Goal: Task Accomplishment & Management: Manage account settings

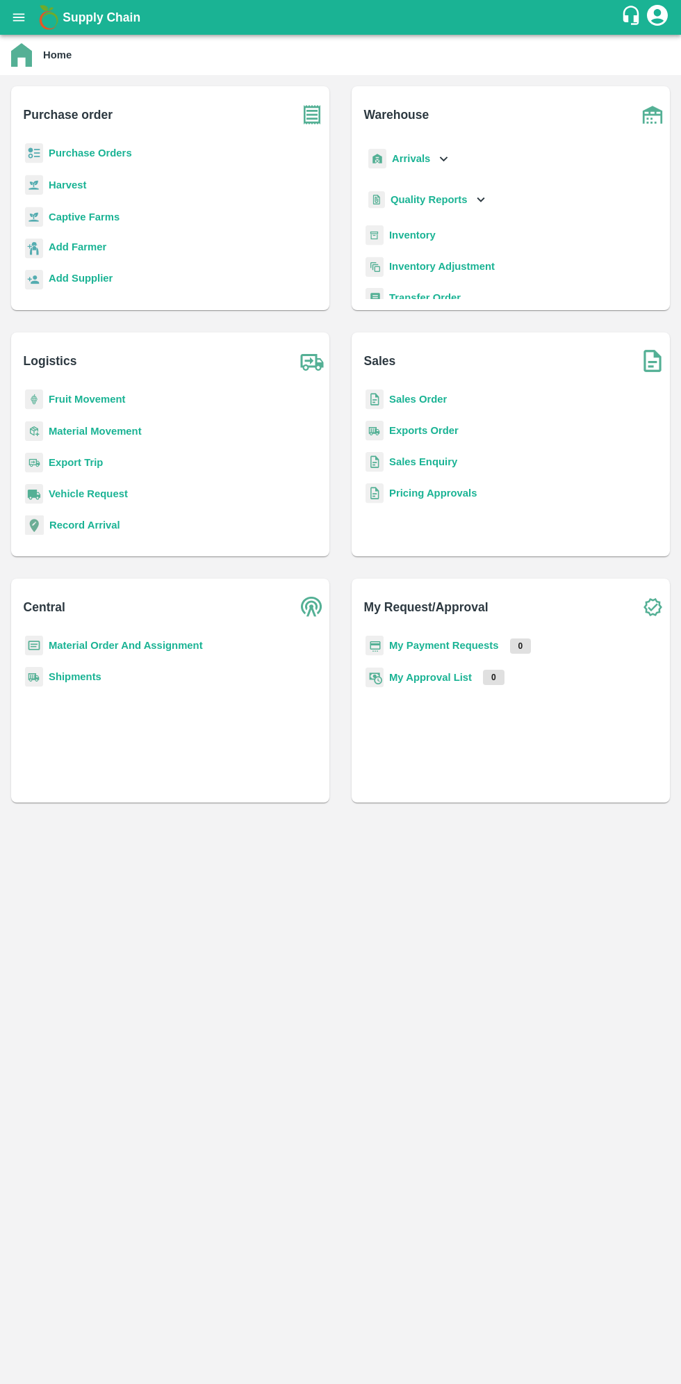
click at [17, 17] on icon "open drawer" at bounding box center [19, 17] width 12 height 8
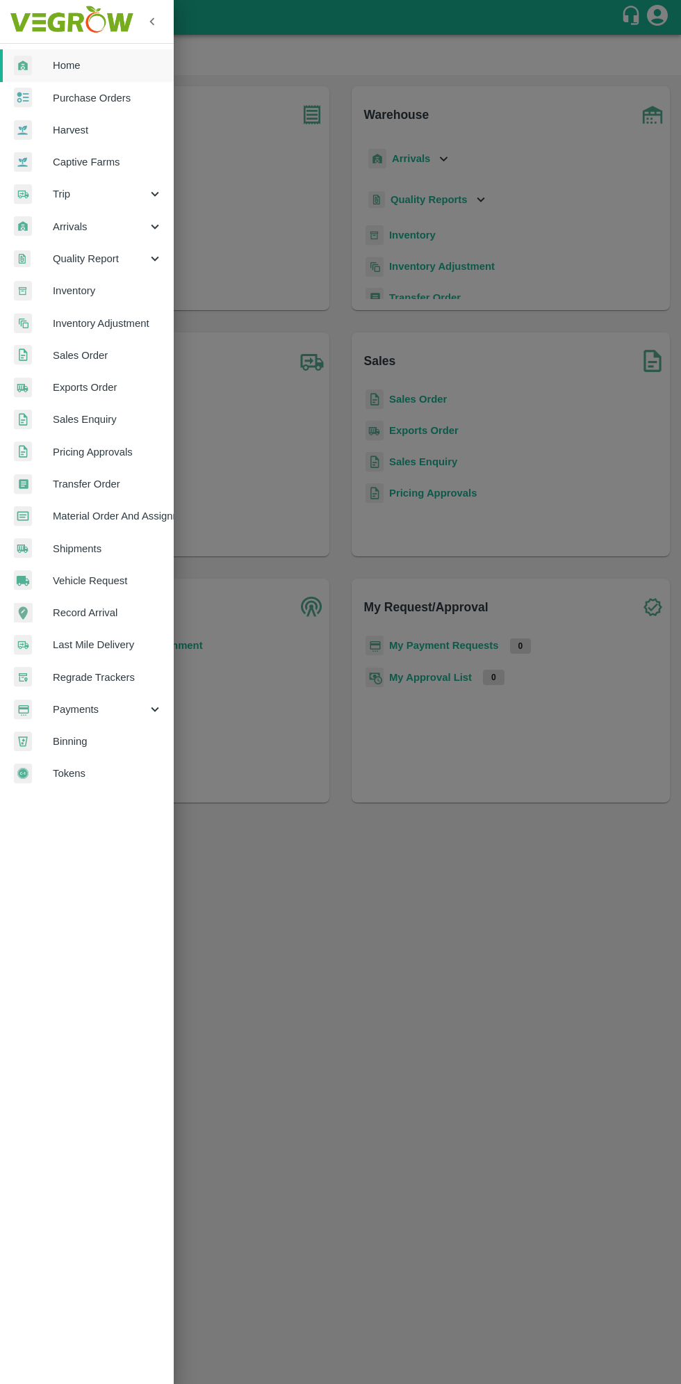
click at [64, 229] on span "Arrivals" at bounding box center [100, 226] width 95 height 15
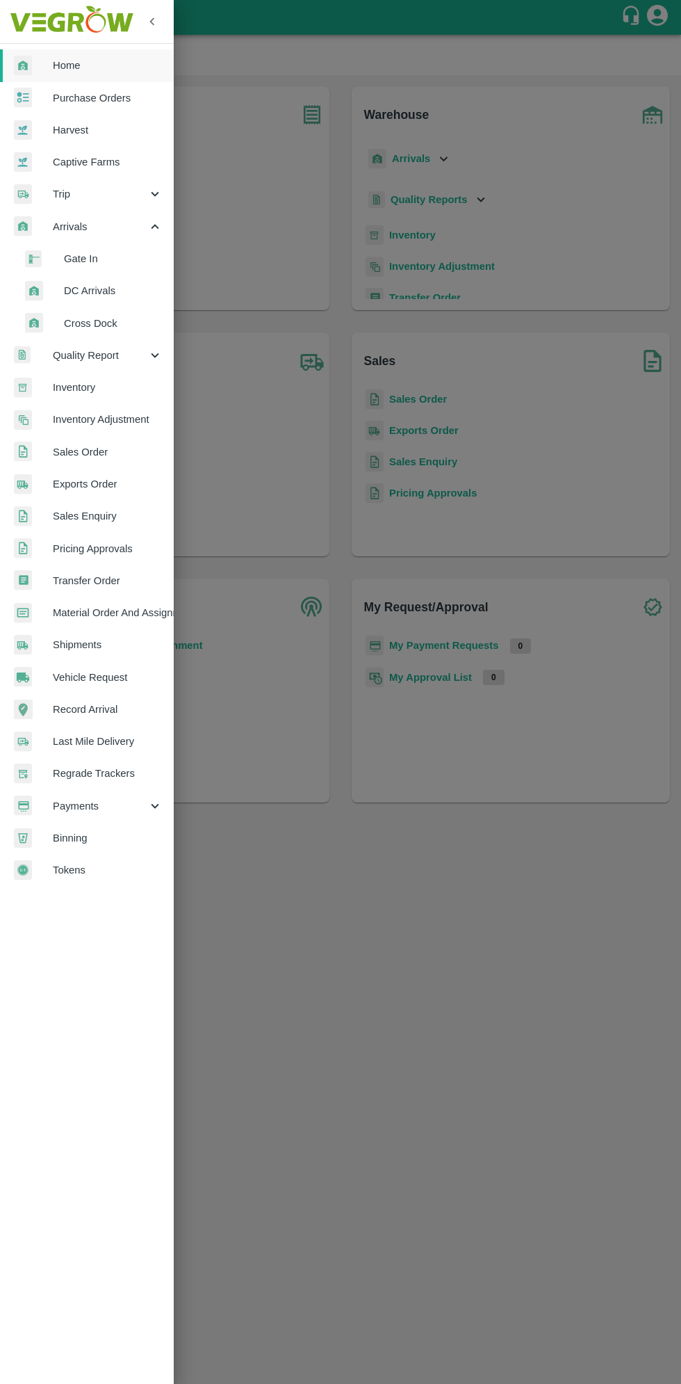
click at [79, 296] on span "DC Arrivals" at bounding box center [113, 290] width 99 height 15
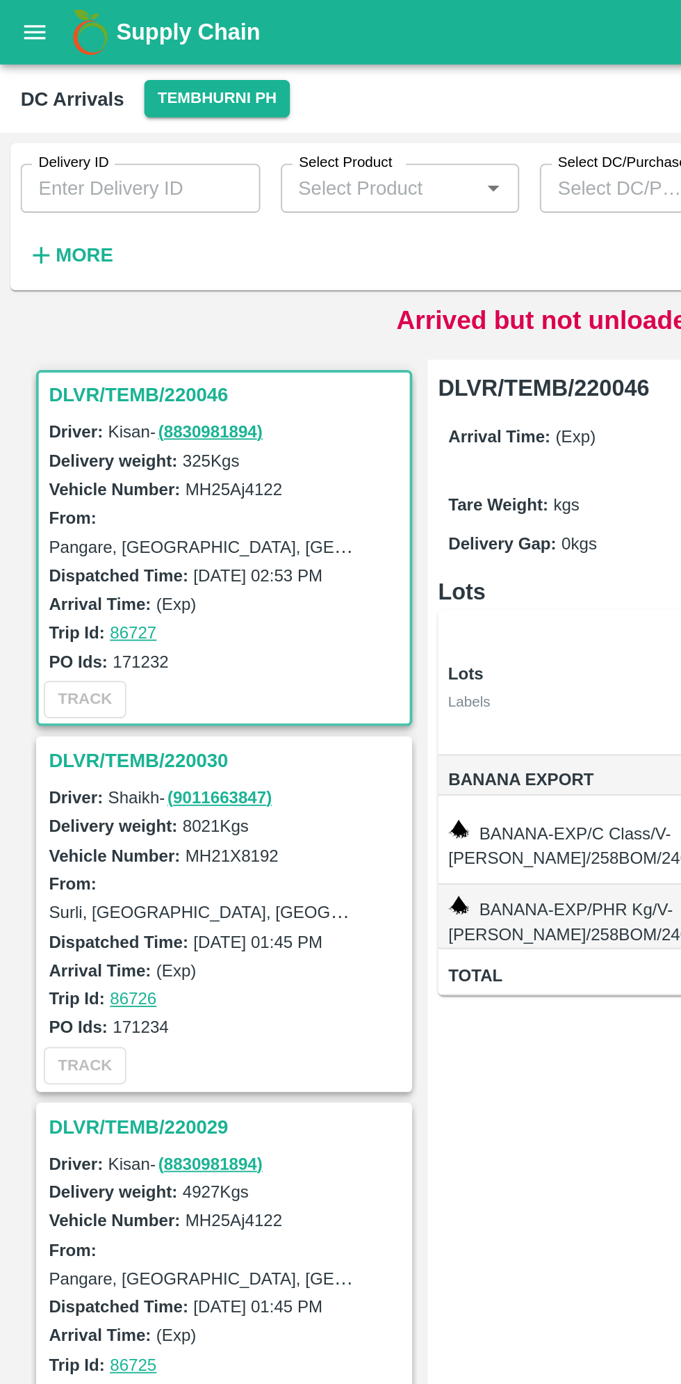
click at [40, 138] on strong "More" at bounding box center [45, 137] width 31 height 11
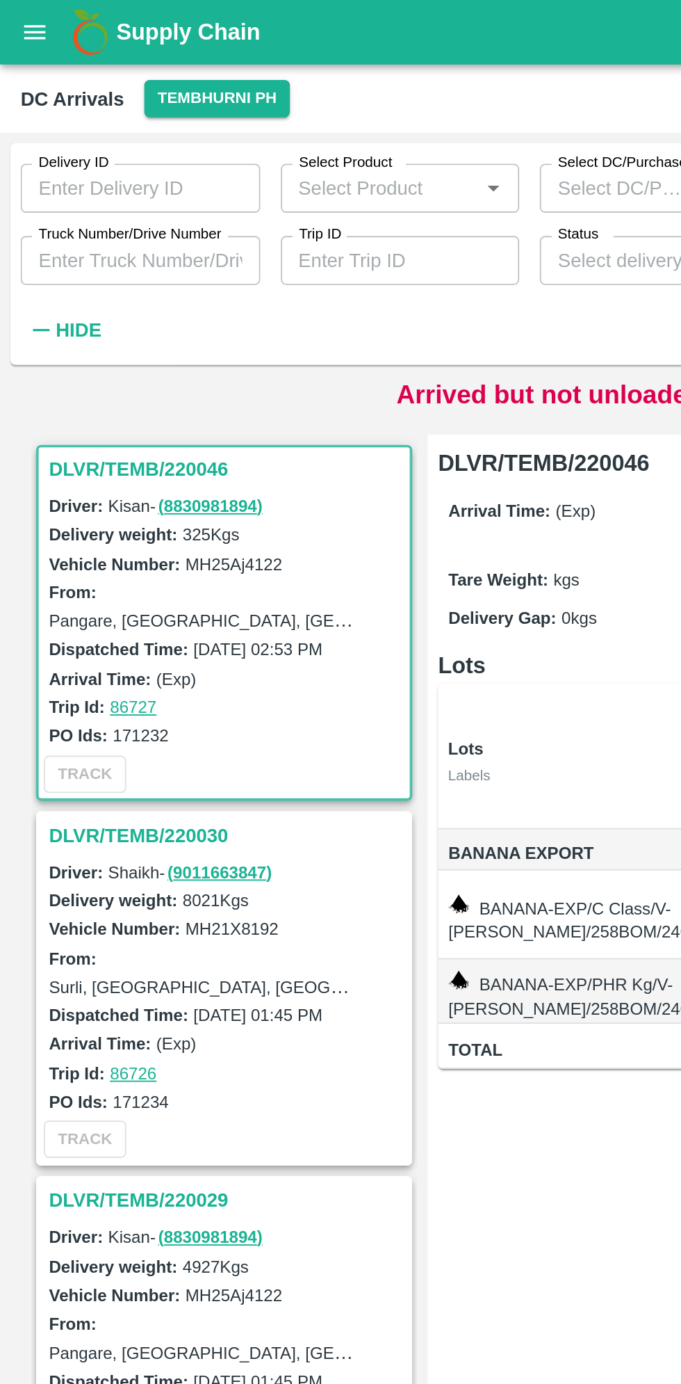
click at [78, 143] on input "Truck Number/Drive Number" at bounding box center [75, 140] width 129 height 26
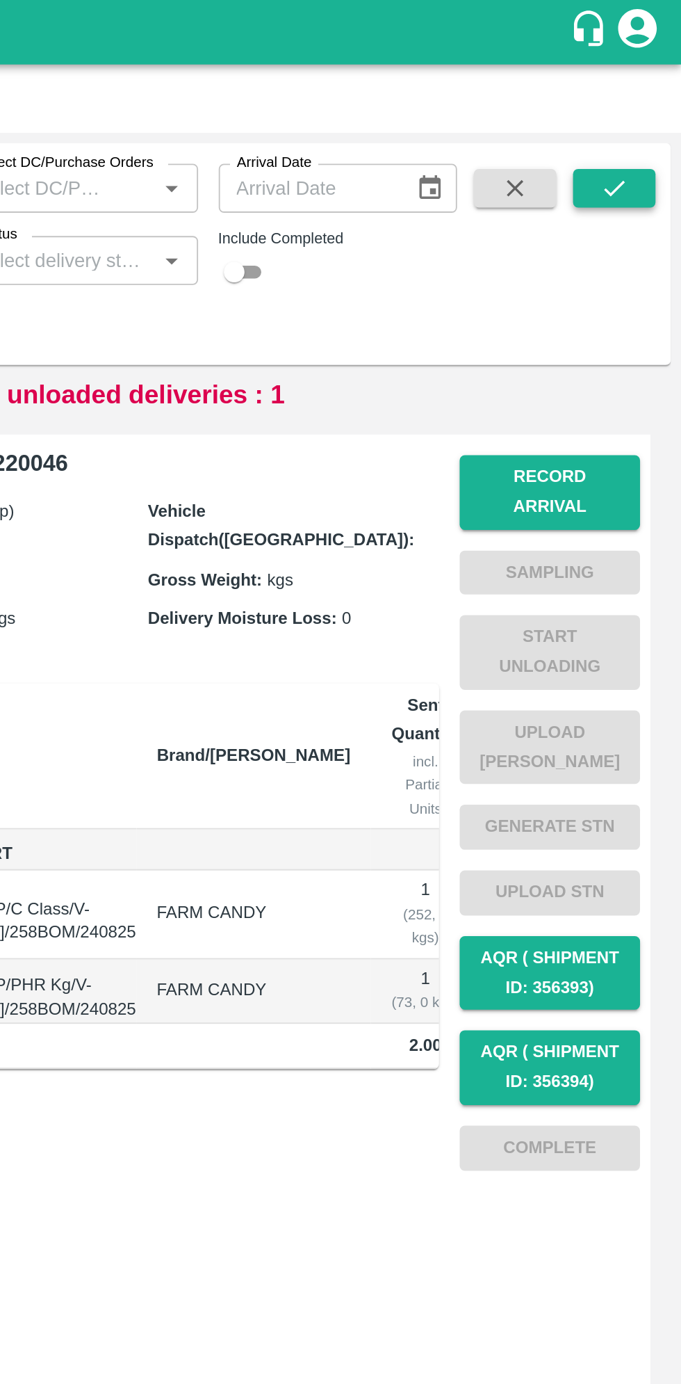
type input "8192"
click at [645, 103] on icon "submit" at bounding box center [645, 101] width 11 height 8
click at [455, 145] on input "checkbox" at bounding box center [440, 146] width 50 height 17
checkbox input "true"
click at [638, 100] on icon "submit" at bounding box center [645, 101] width 15 height 15
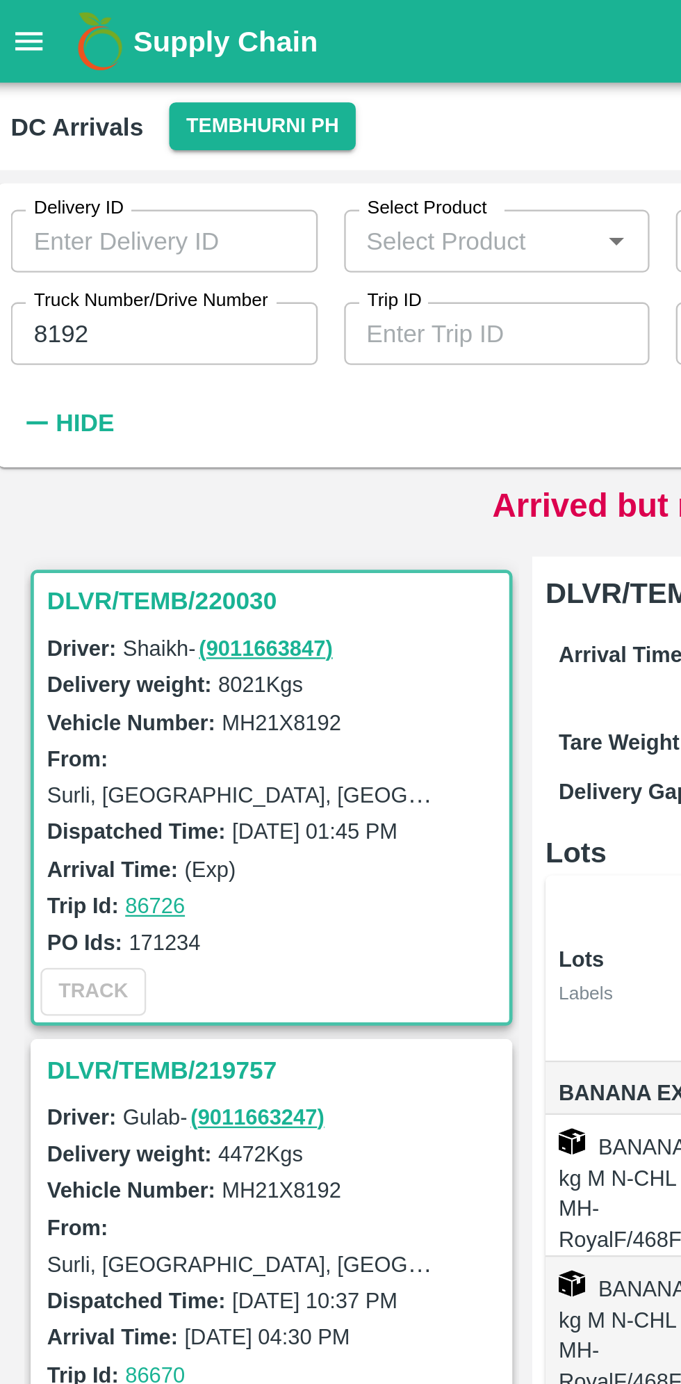
click at [293, 590] on td "BANANA-EXP/13 kg M N-CHL 6 Hand/V-MH-RoyalF/468FEX/240825" at bounding box center [287, 620] width 102 height 60
click at [97, 453] on h3 "DLVR/TEMB/219757" at bounding box center [122, 451] width 193 height 18
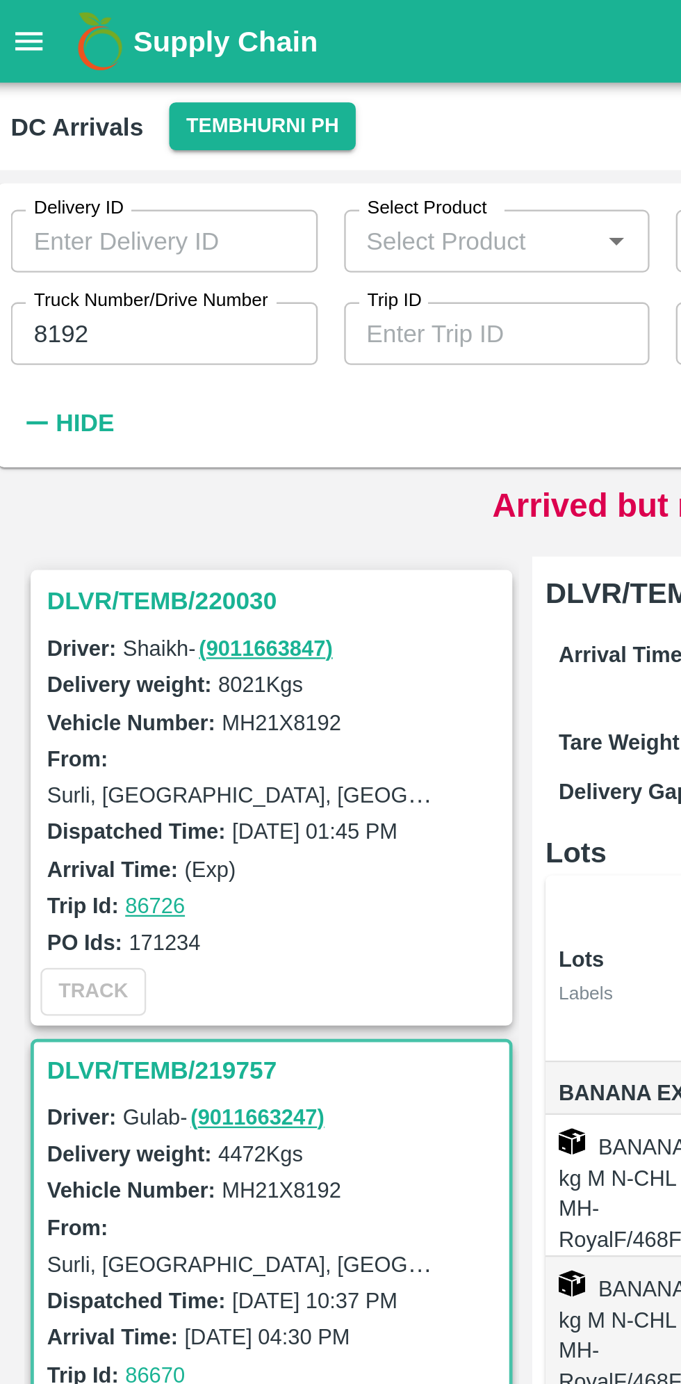
click at [78, 255] on h3 "DLVR/TEMB/220030" at bounding box center [122, 253] width 193 height 18
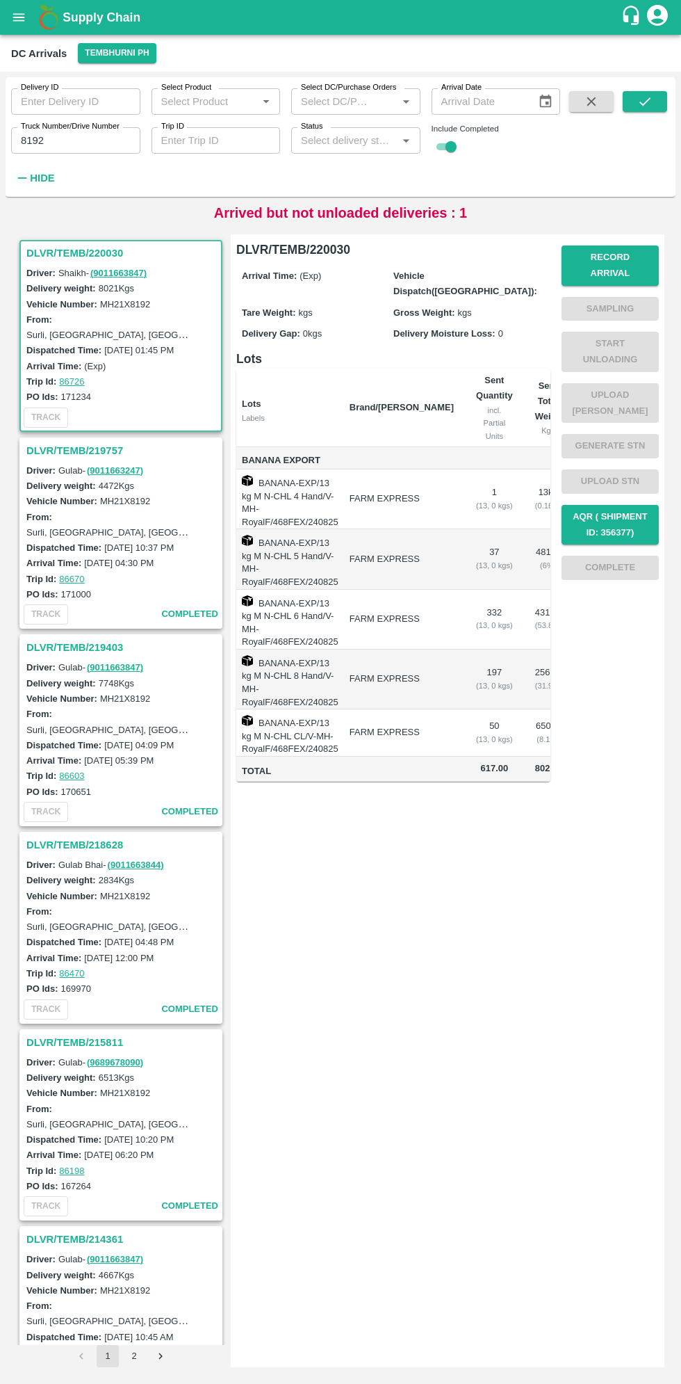
click at [70, 246] on h3 "DLVR/TEMB/220030" at bounding box center [122, 253] width 193 height 18
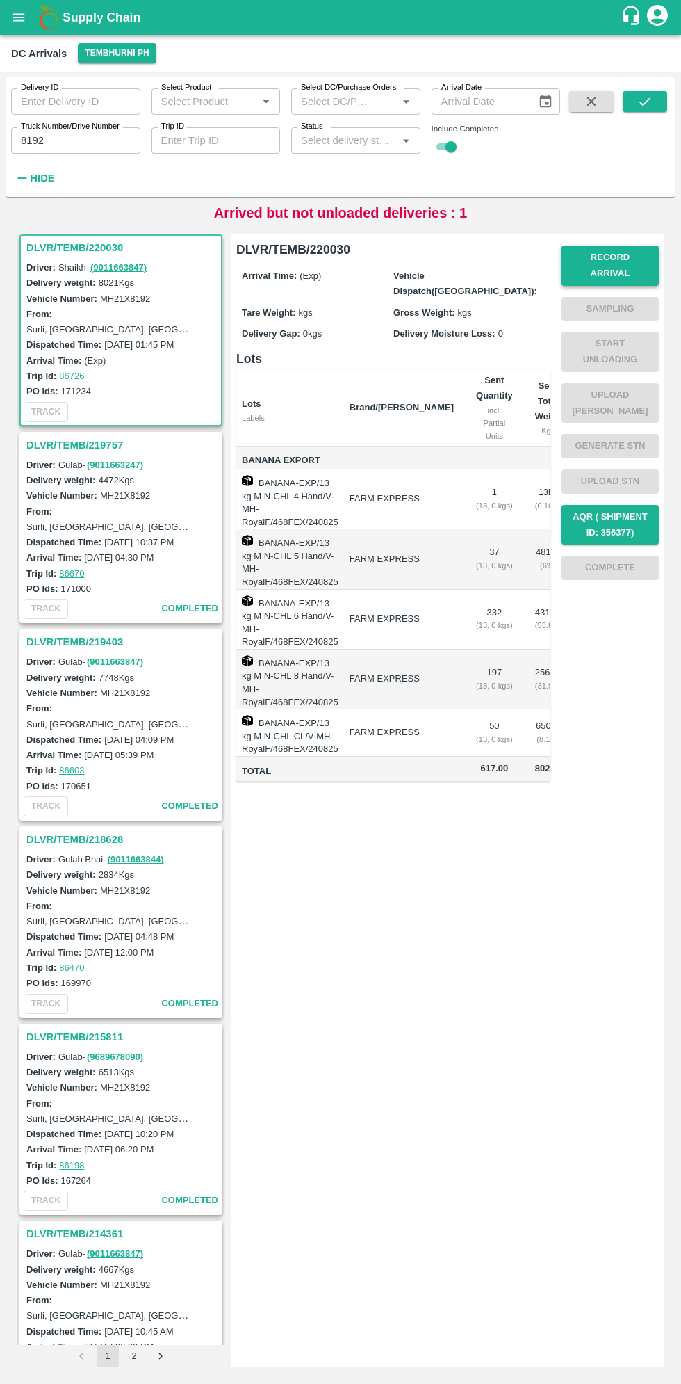
click at [634, 262] on button "Record Arrival" at bounding box center [610, 265] width 97 height 40
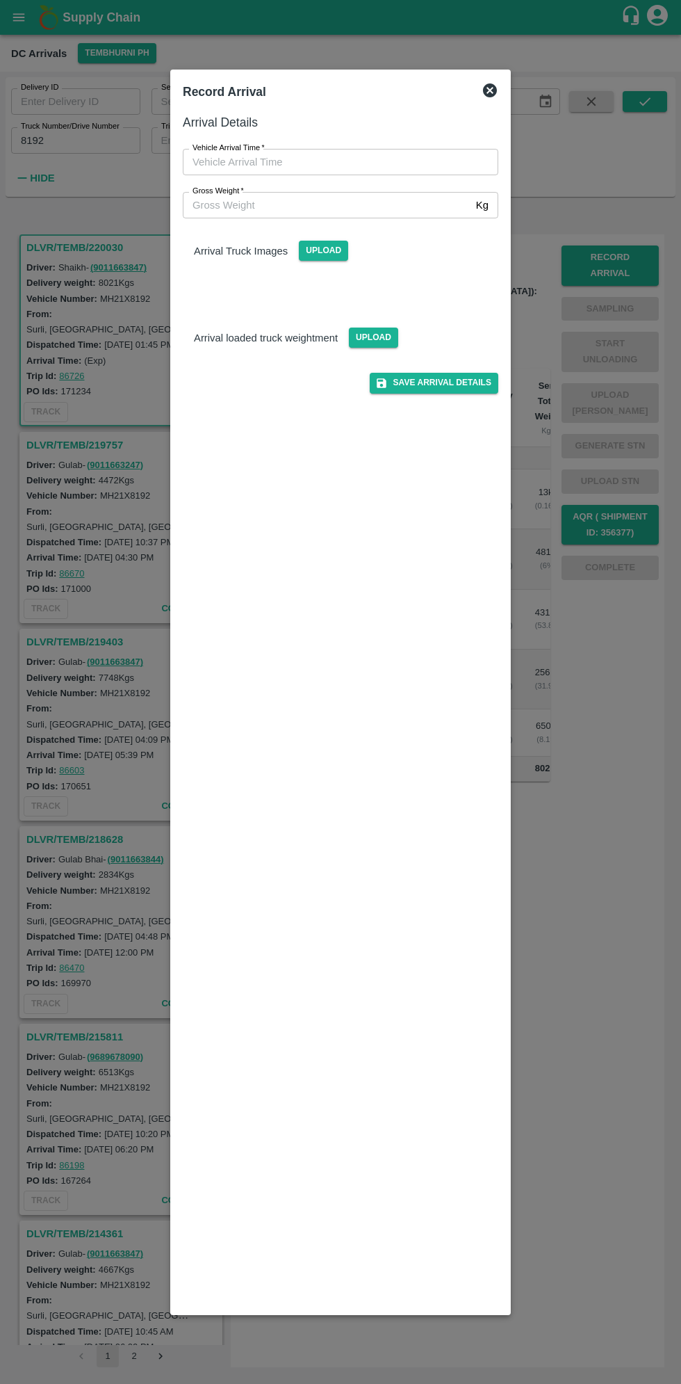
click at [214, 163] on input "Vehicle Arrival Time   *" at bounding box center [336, 162] width 306 height 26
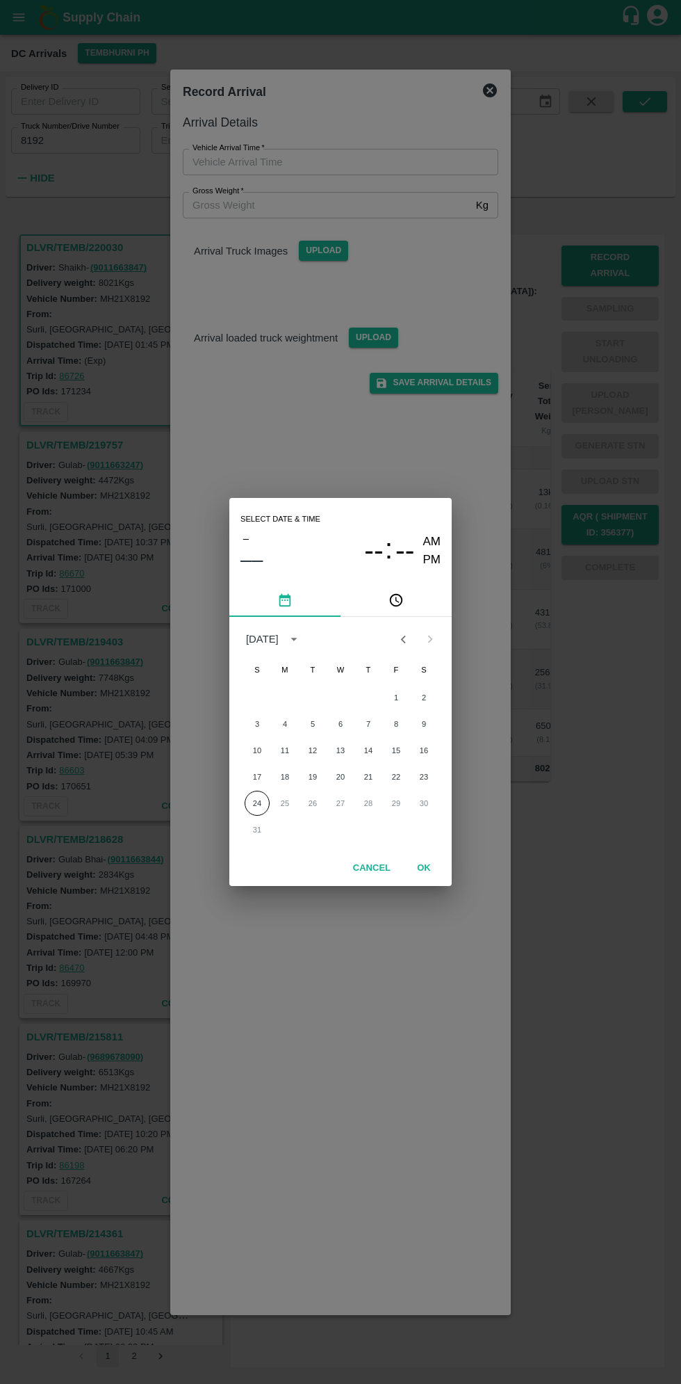
click at [396, 601] on icon "pick time" at bounding box center [398, 600] width 4 height 6
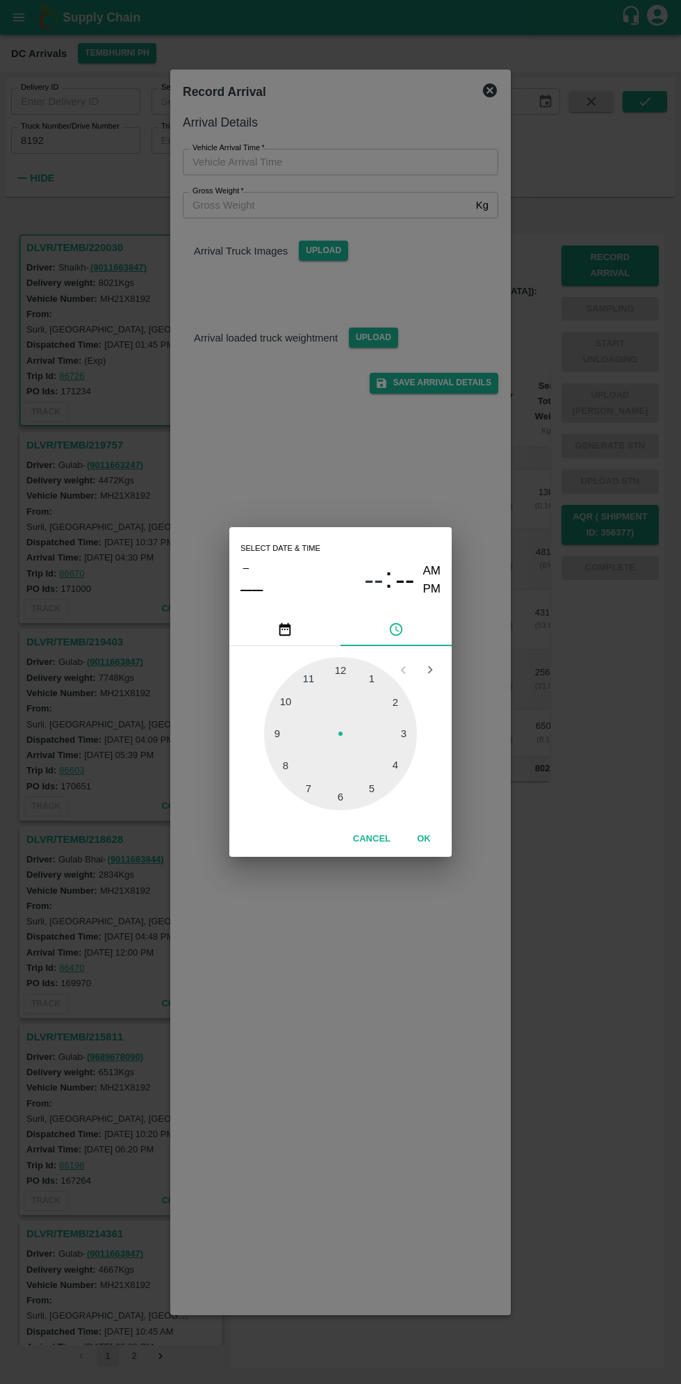
click at [410, 733] on div at bounding box center [340, 733] width 153 height 153
click at [357, 790] on div at bounding box center [340, 733] width 153 height 153
type input "[DATE] 03:27 AM"
click at [360, 796] on div at bounding box center [340, 733] width 153 height 153
click at [439, 834] on button "OK" at bounding box center [424, 839] width 45 height 24
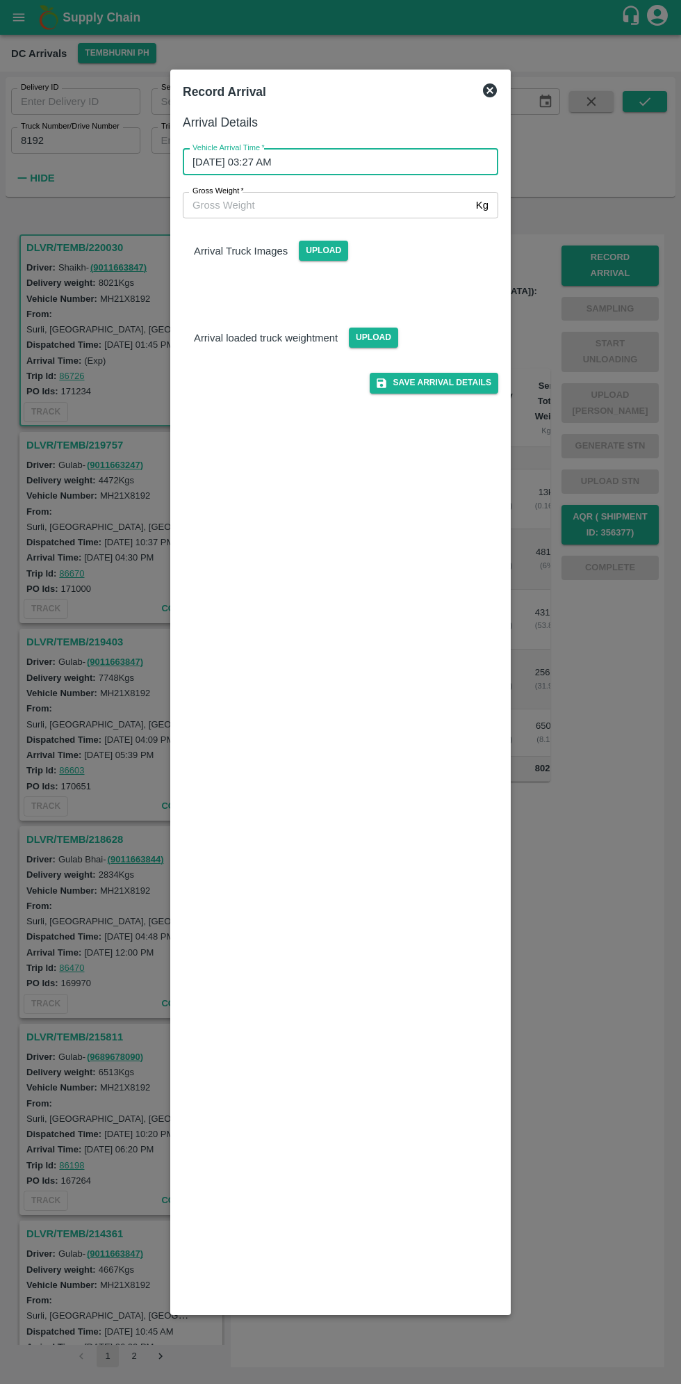
click at [418, 203] on input "Gross Weight   *" at bounding box center [327, 205] width 288 height 26
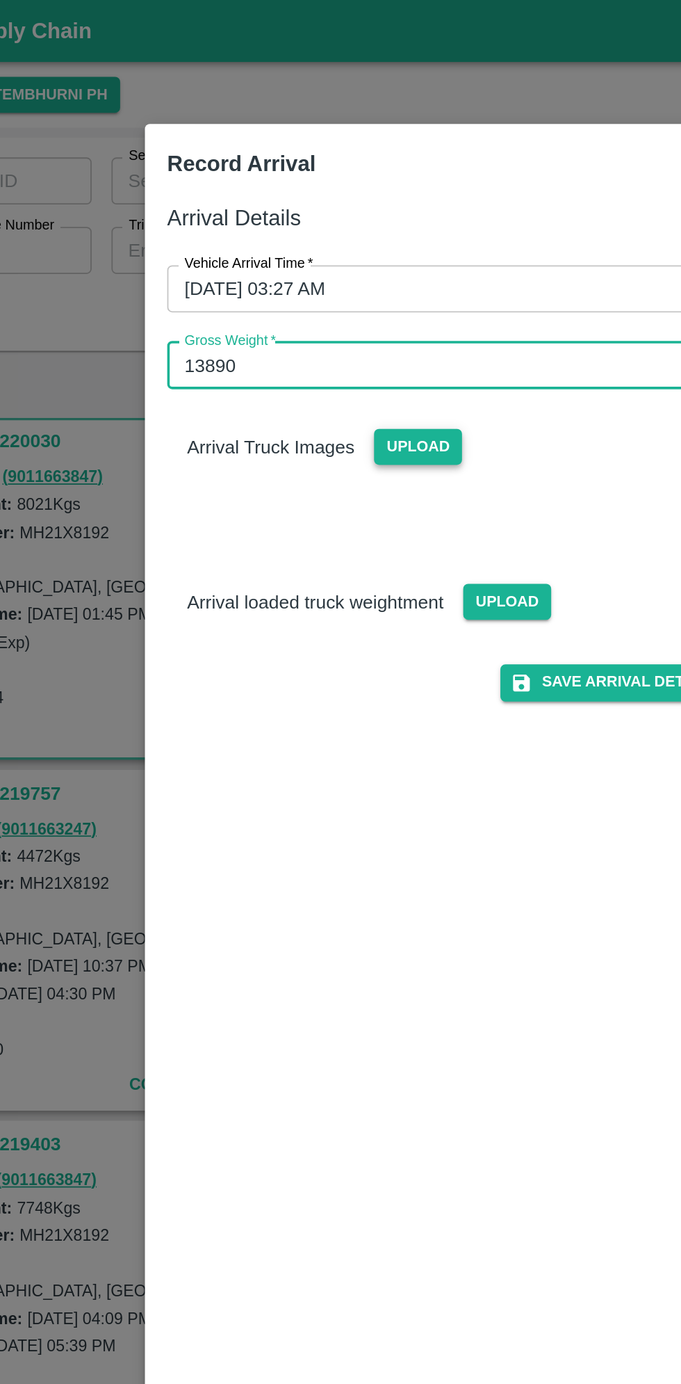
type input "13890"
click at [339, 257] on span "Upload" at bounding box center [323, 251] width 49 height 20
click at [0, 0] on input "Upload" at bounding box center [0, 0] width 0 height 0
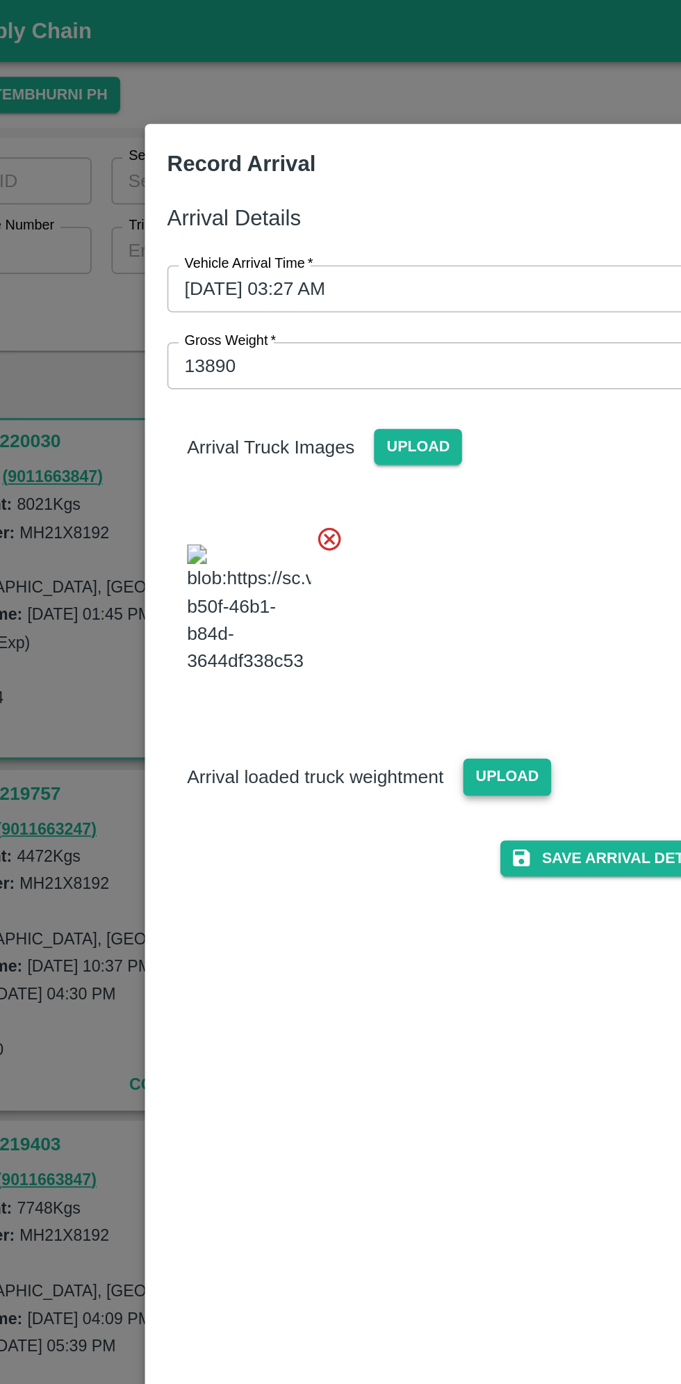
click at [380, 426] on span "Upload" at bounding box center [373, 436] width 49 height 20
click at [0, 0] on input "Upload" at bounding box center [0, 0] width 0 height 0
click at [457, 471] on button "Save Arrival Details" at bounding box center [434, 481] width 129 height 20
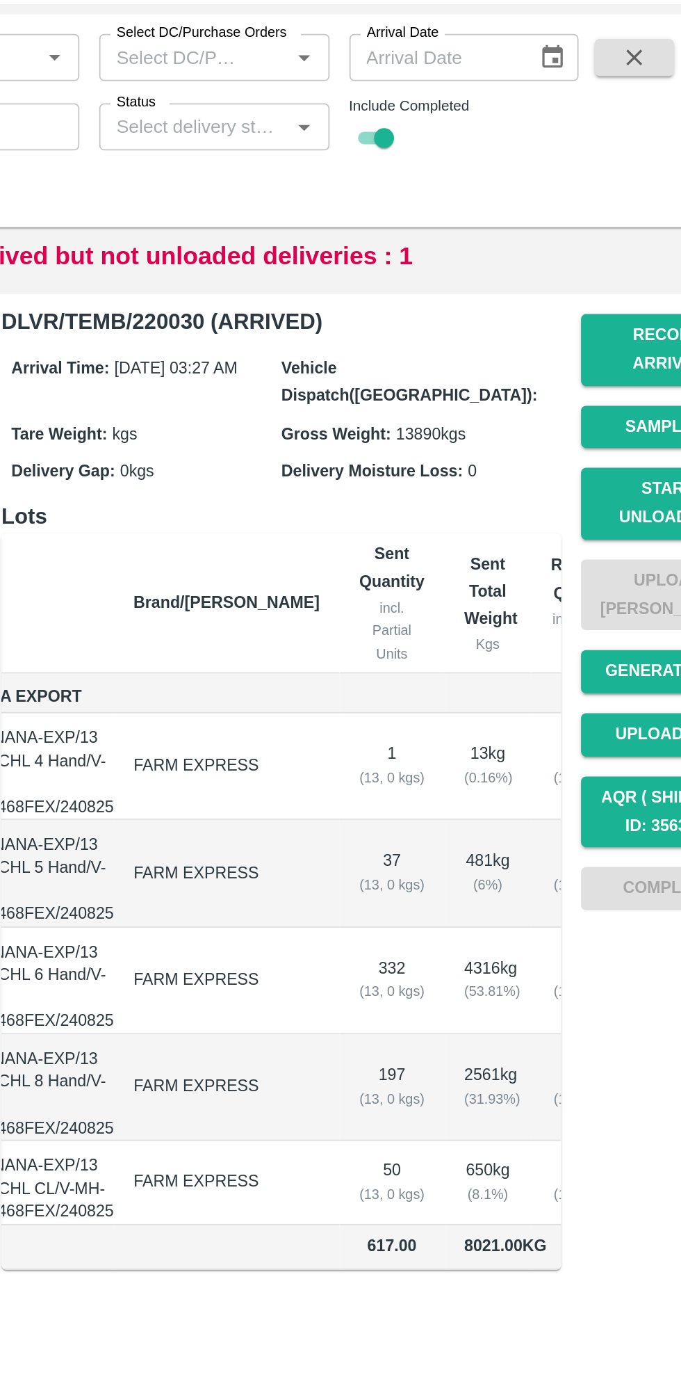
scroll to position [0, 74]
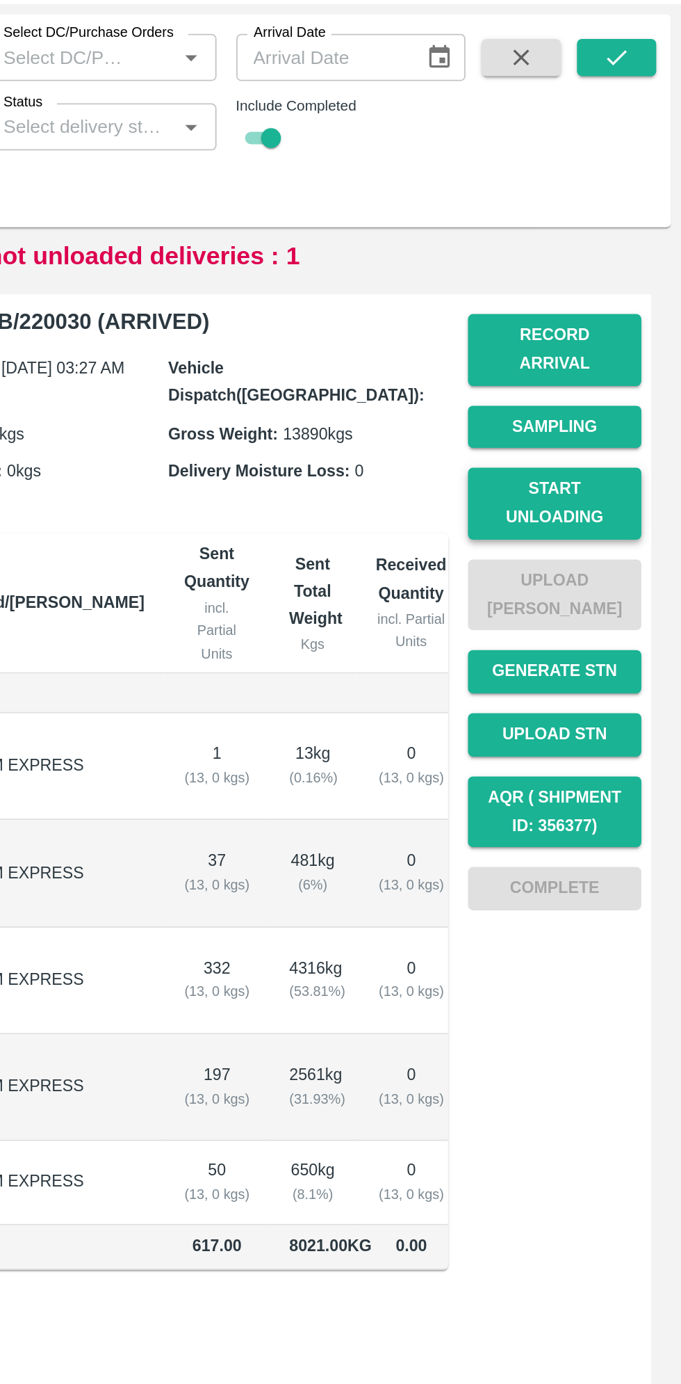
click at [637, 337] on button "Start Unloading" at bounding box center [610, 352] width 97 height 40
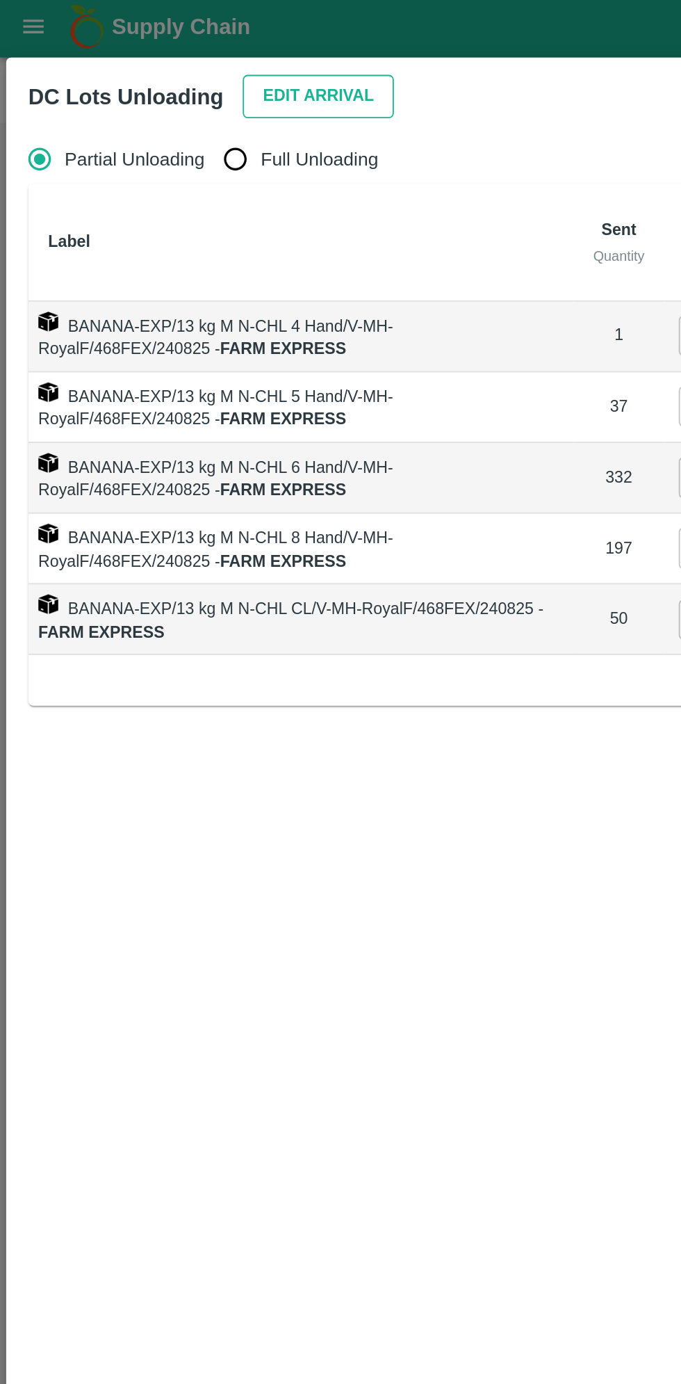
click at [170, 60] on button "Edit Arrival" at bounding box center [178, 57] width 85 height 24
